Goal: Information Seeking & Learning: Learn about a topic

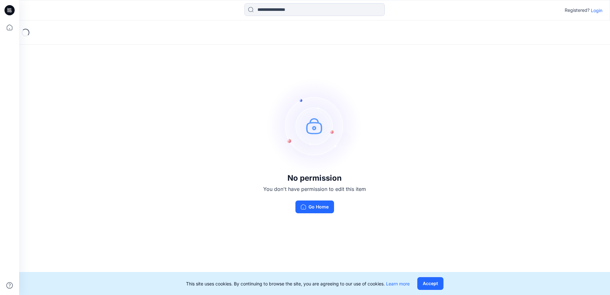
click at [596, 11] on p "Login" at bounding box center [595, 10] width 11 height 7
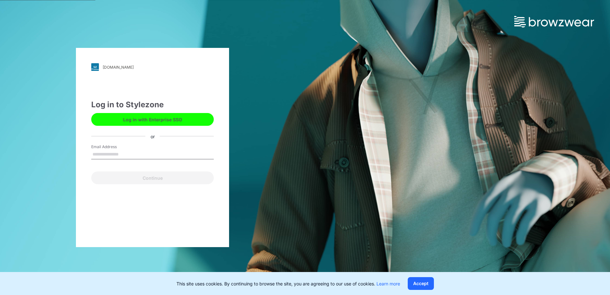
click at [137, 152] on input "Email Address" at bounding box center [152, 155] width 122 height 10
type input "**********"
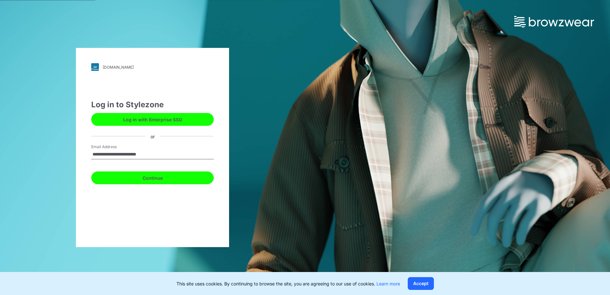
click at [155, 179] on button "Continue" at bounding box center [152, 177] width 122 height 13
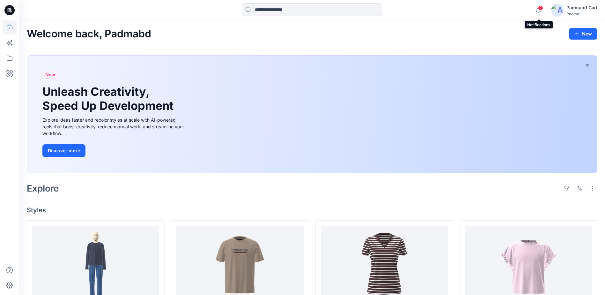
click at [540, 9] on span "2" at bounding box center [540, 7] width 5 height 5
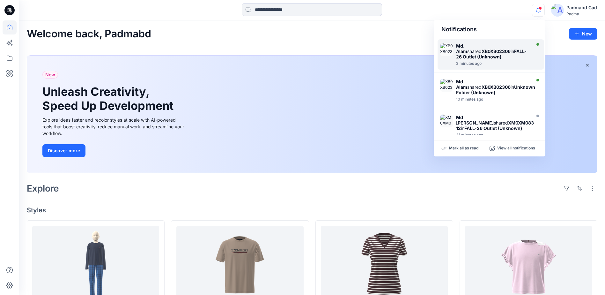
click at [502, 48] on strong "XB0XB02306" at bounding box center [495, 50] width 29 height 5
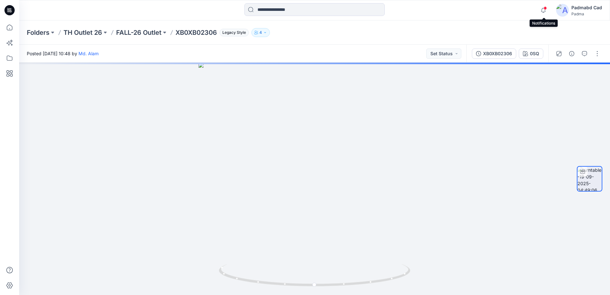
click at [544, 8] on span at bounding box center [544, 8] width 3 height 4
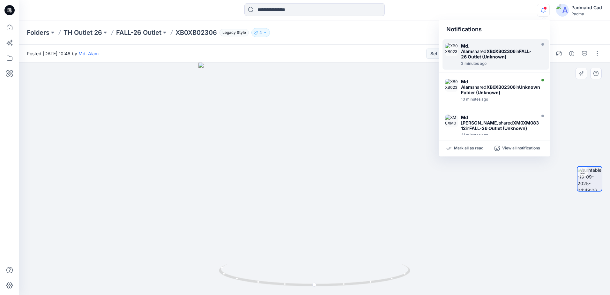
click at [107, 196] on div at bounding box center [314, 178] width 590 height 232
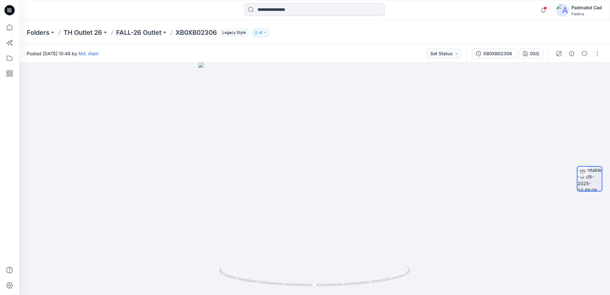
click at [266, 33] on icon "button" at bounding box center [265, 33] width 4 height 4
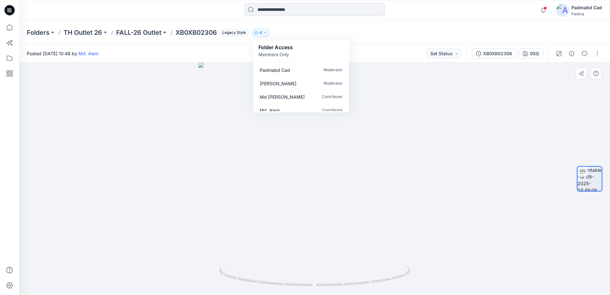
click at [455, 115] on div at bounding box center [314, 178] width 590 height 232
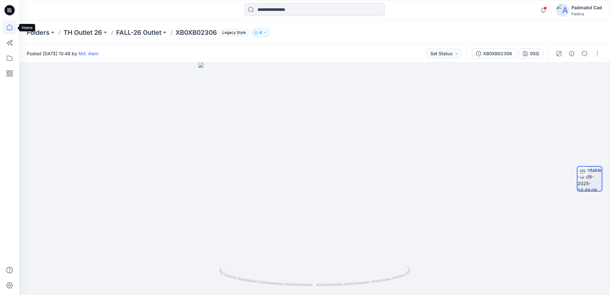
click at [9, 27] on icon at bounding box center [10, 27] width 14 height 14
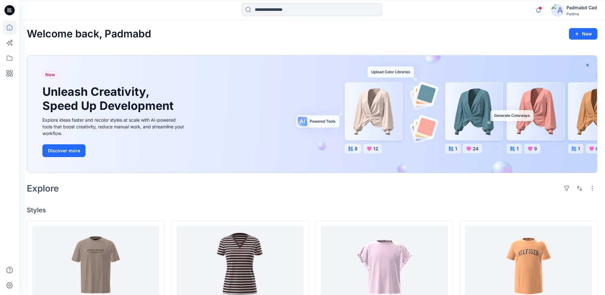
click at [587, 64] on icon "button" at bounding box center [587, 64] width 3 height 3
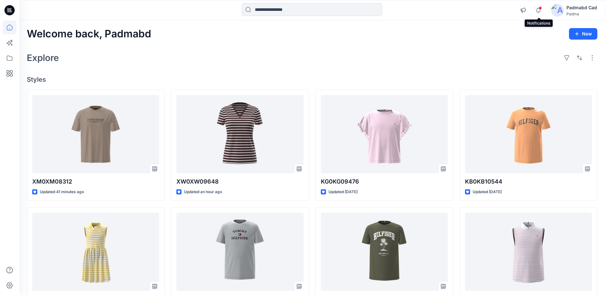
drag, startPoint x: 540, startPoint y: 8, endPoint x: 394, endPoint y: 70, distance: 158.3
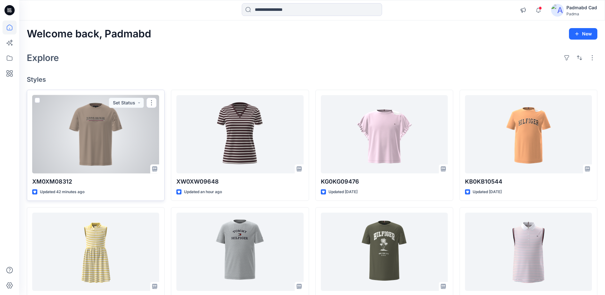
click at [102, 130] on div at bounding box center [95, 134] width 127 height 78
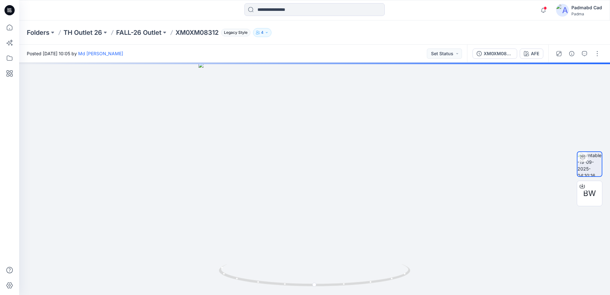
click at [268, 31] on icon "button" at bounding box center [267, 33] width 4 height 4
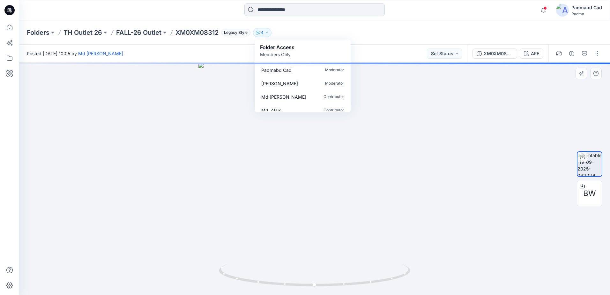
click at [538, 215] on div at bounding box center [314, 178] width 590 height 232
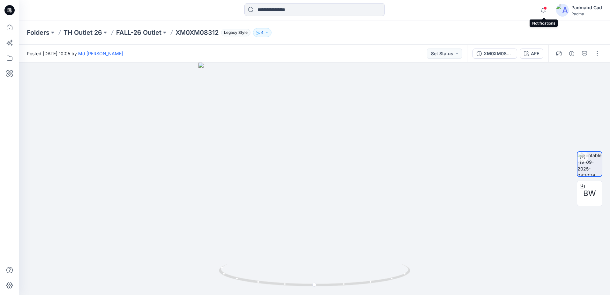
click at [544, 7] on span at bounding box center [544, 8] width 3 height 4
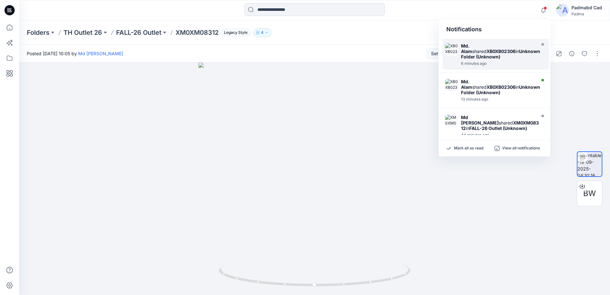
click at [507, 48] on strong "XB0XB02306" at bounding box center [500, 50] width 29 height 5
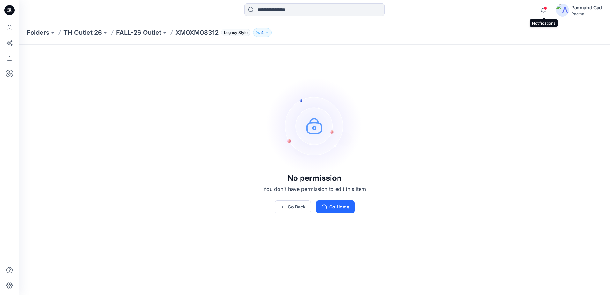
click at [545, 9] on span at bounding box center [544, 8] width 3 height 4
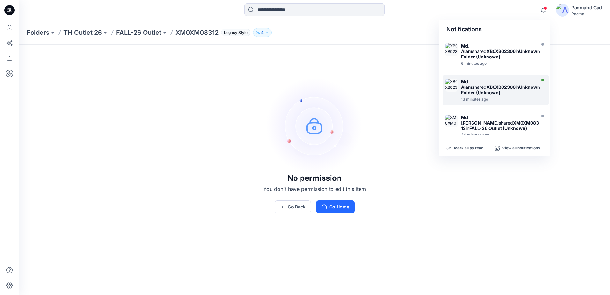
click at [498, 84] on strong "Unknown Folder (Unknown)" at bounding box center [500, 89] width 79 height 11
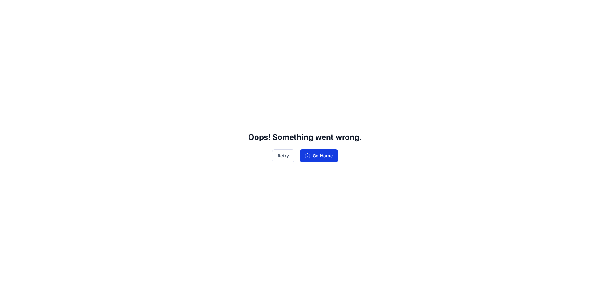
click at [325, 157] on button "Go Home" at bounding box center [318, 155] width 39 height 13
click at [327, 155] on button "Go Home" at bounding box center [318, 155] width 39 height 13
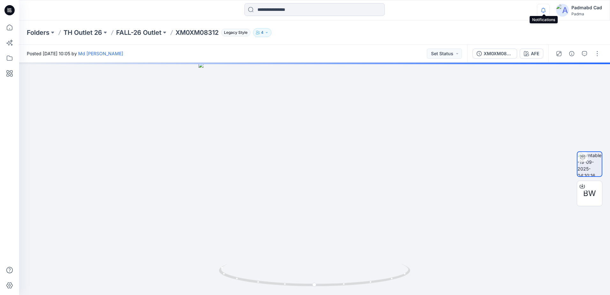
click at [542, 9] on icon "button" at bounding box center [543, 10] width 12 height 13
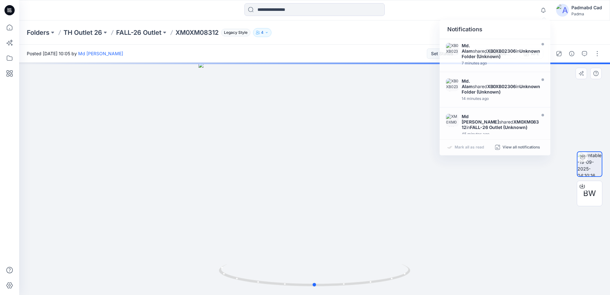
click at [487, 219] on div at bounding box center [314, 178] width 590 height 232
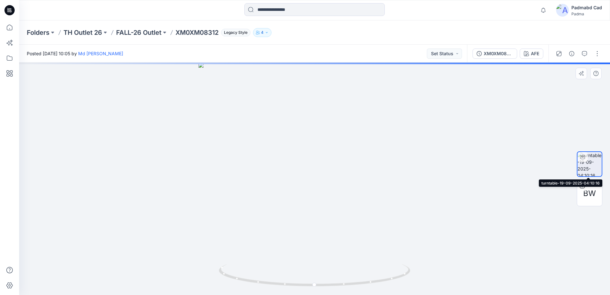
click at [590, 164] on img at bounding box center [589, 164] width 24 height 24
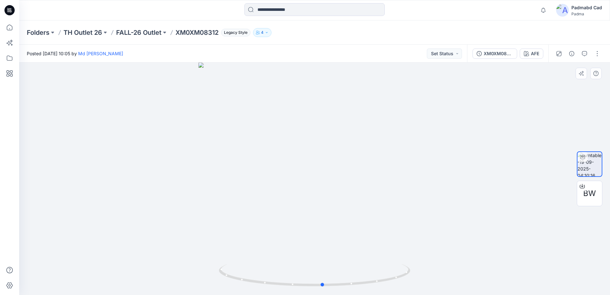
drag, startPoint x: 376, startPoint y: 283, endPoint x: 193, endPoint y: 271, distance: 183.4
click at [193, 271] on div at bounding box center [314, 178] width 590 height 232
